Goal: Task Accomplishment & Management: Use online tool/utility

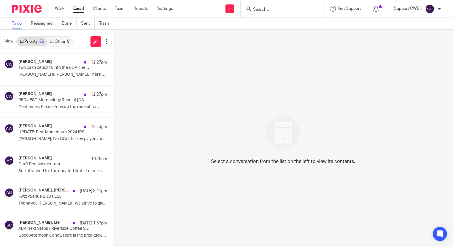
click at [61, 42] on link "Other 9" at bounding box center [59, 42] width 25 height 10
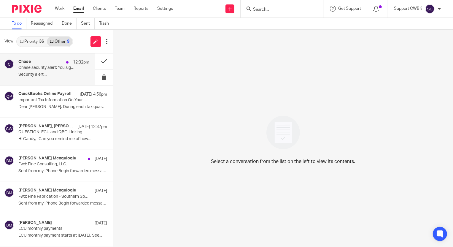
click at [41, 68] on p "Chase security alert: You signed in with a new device" at bounding box center [46, 67] width 57 height 5
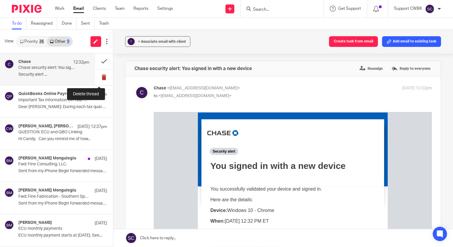
click at [99, 79] on button at bounding box center [104, 77] width 18 height 16
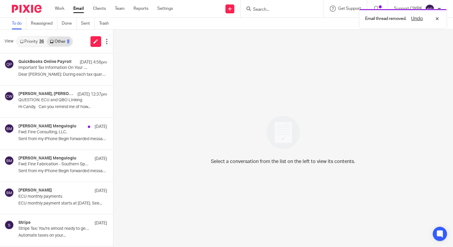
click at [32, 44] on link "Priority 36" at bounding box center [32, 42] width 30 height 10
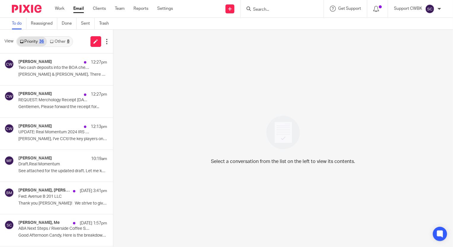
click at [57, 40] on link "Other 8" at bounding box center [59, 42] width 25 height 10
